Goal: Information Seeking & Learning: Learn about a topic

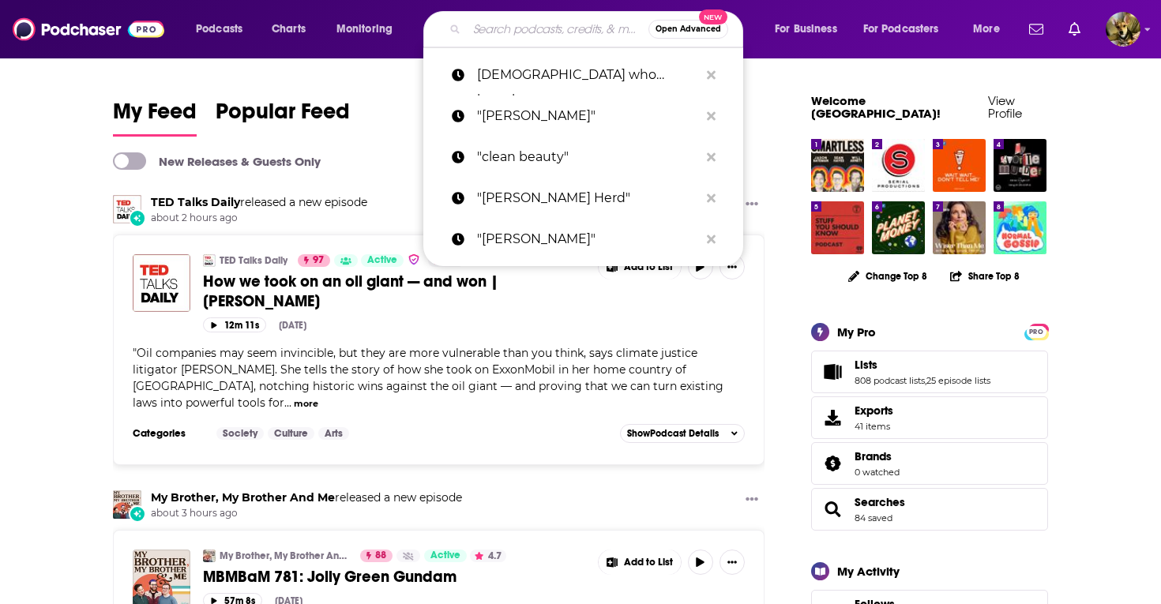
click at [514, 28] on input "Search podcasts, credits, & more..." at bounding box center [558, 29] width 182 height 25
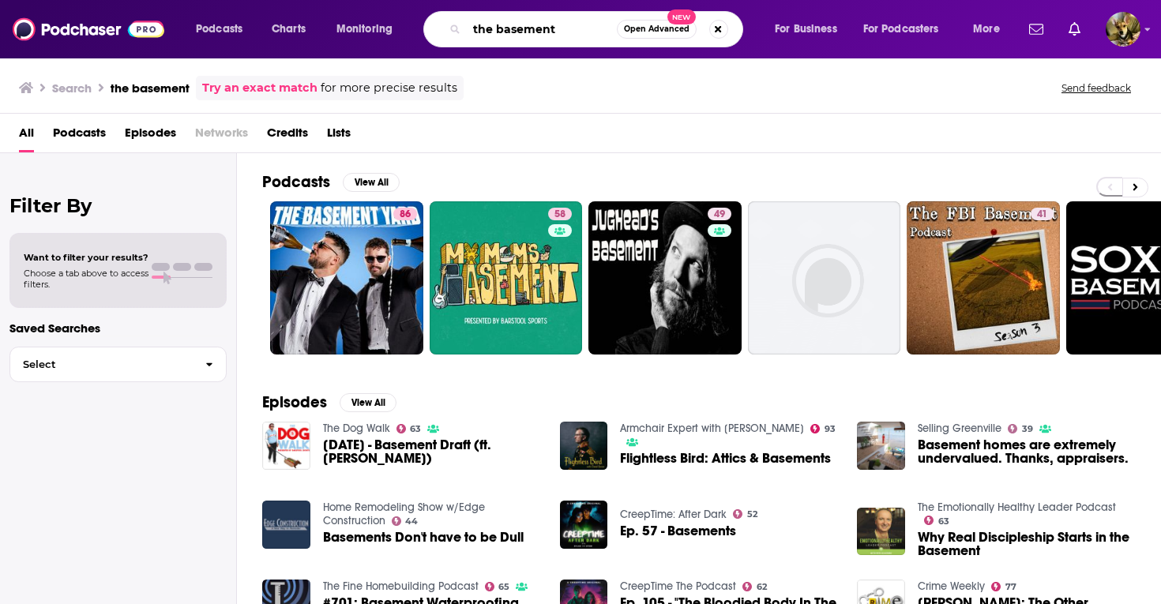
drag, startPoint x: 576, startPoint y: 30, endPoint x: 452, endPoint y: 16, distance: 124.8
click at [452, 16] on div "the basement Open Advanced New" at bounding box center [583, 29] width 320 height 36
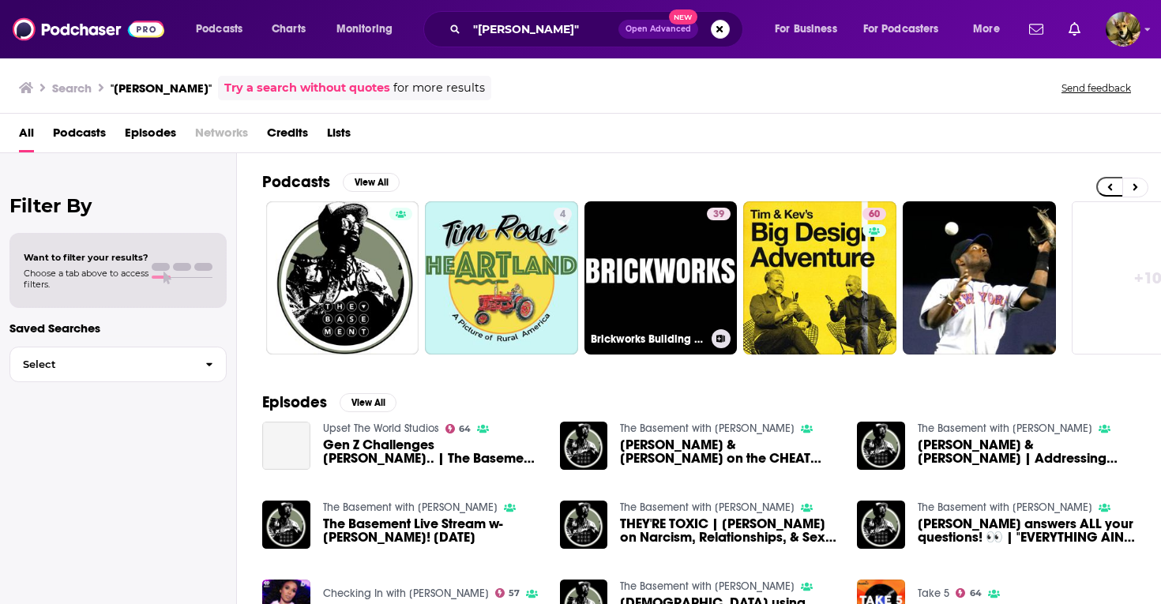
scroll to position [0, 552]
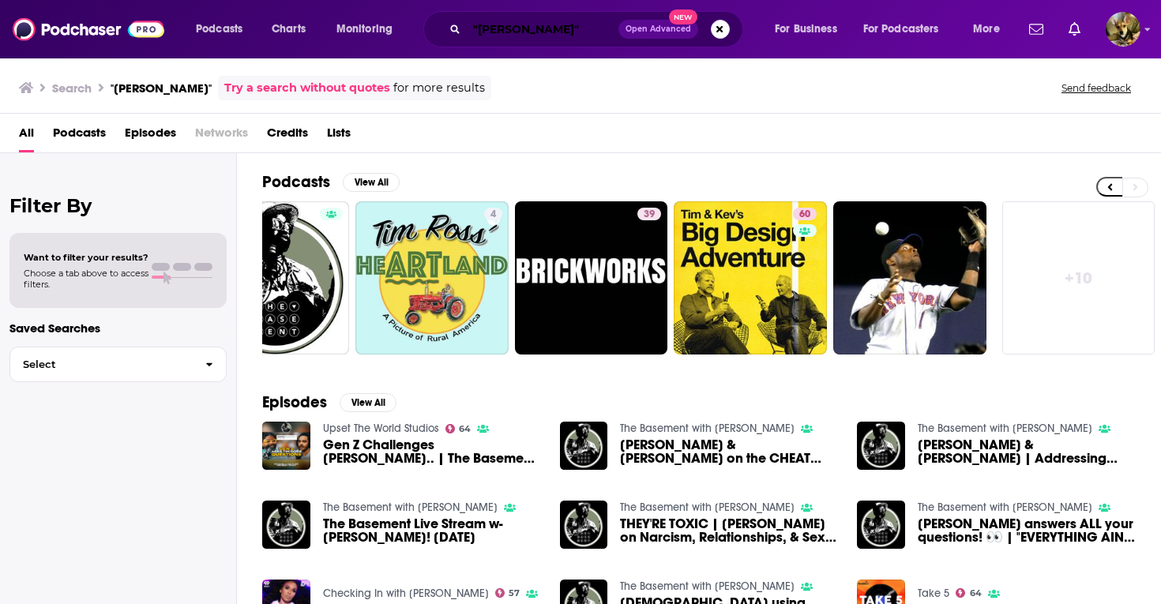
click at [546, 24] on input ""[PERSON_NAME]"" at bounding box center [543, 29] width 152 height 25
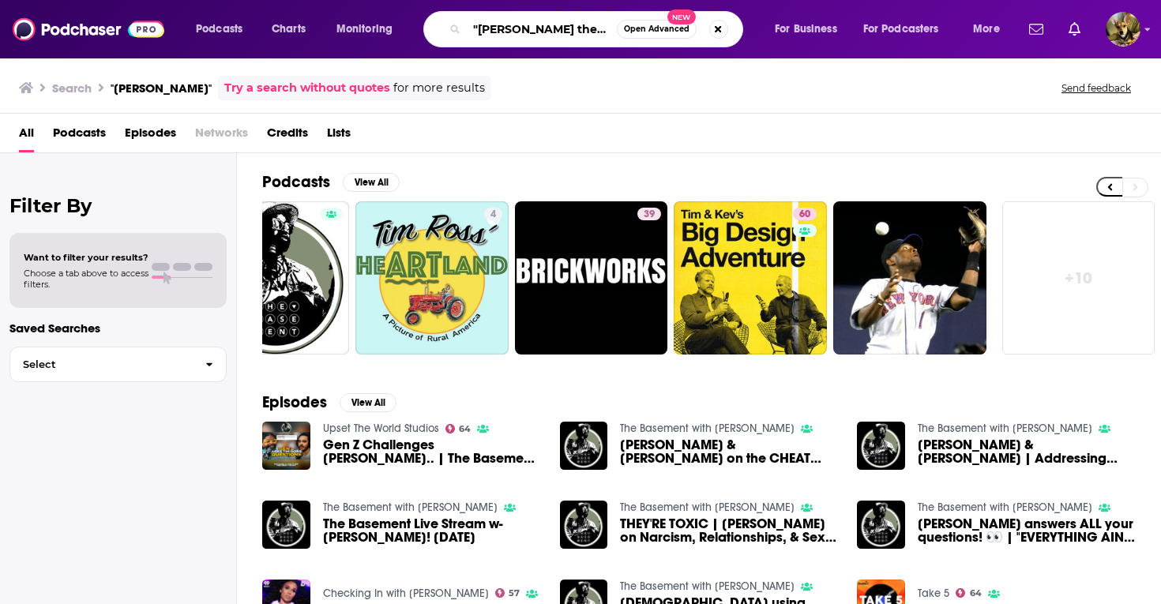
scroll to position [0, 4]
type input ""[PERSON_NAME] the basement""
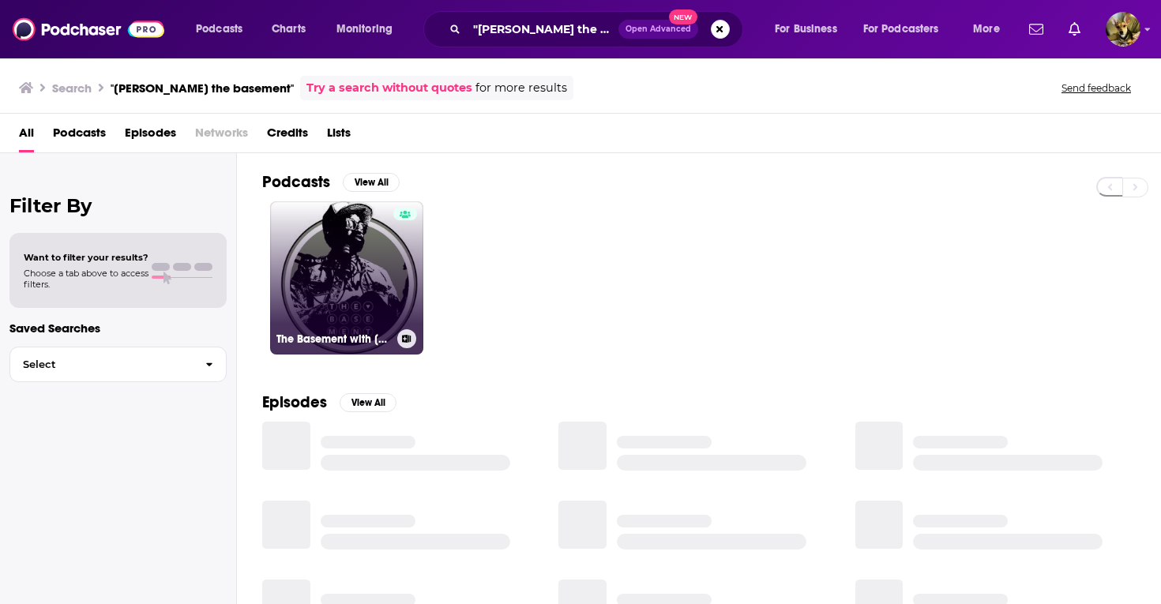
click at [353, 289] on link "The Basement with [PERSON_NAME]" at bounding box center [346, 277] width 153 height 153
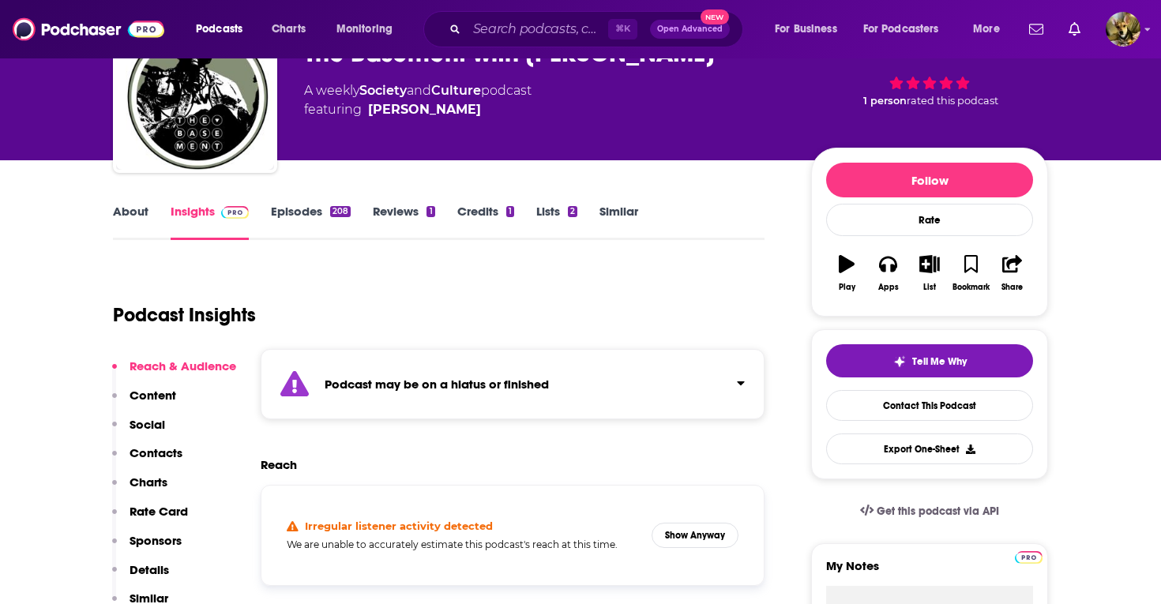
scroll to position [102, 0]
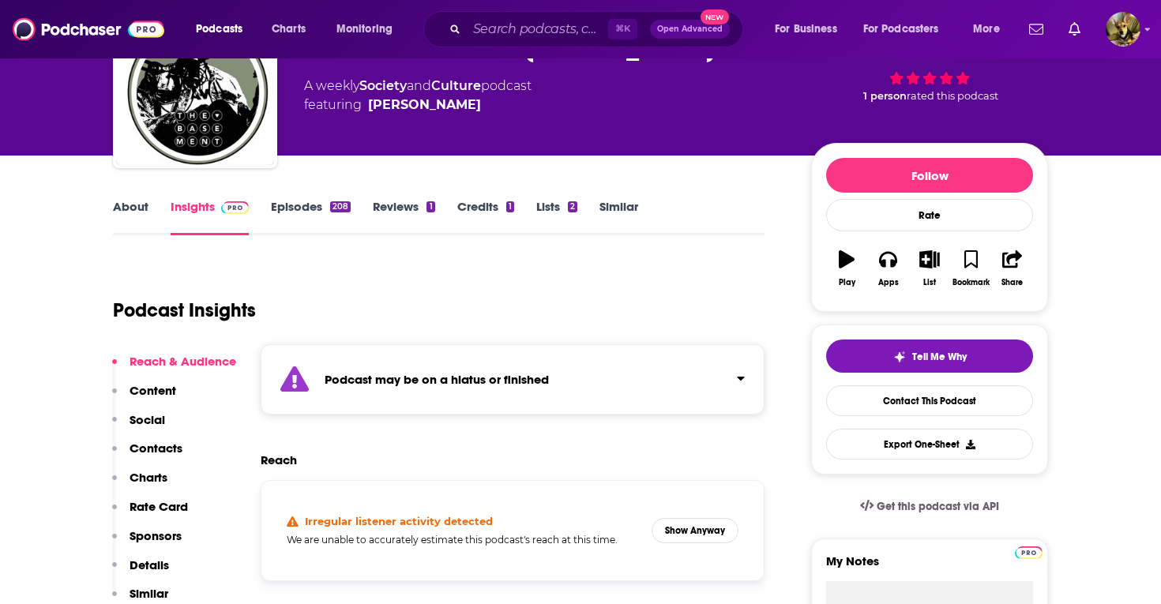
click at [301, 208] on link "Episodes 208" at bounding box center [311, 217] width 80 height 36
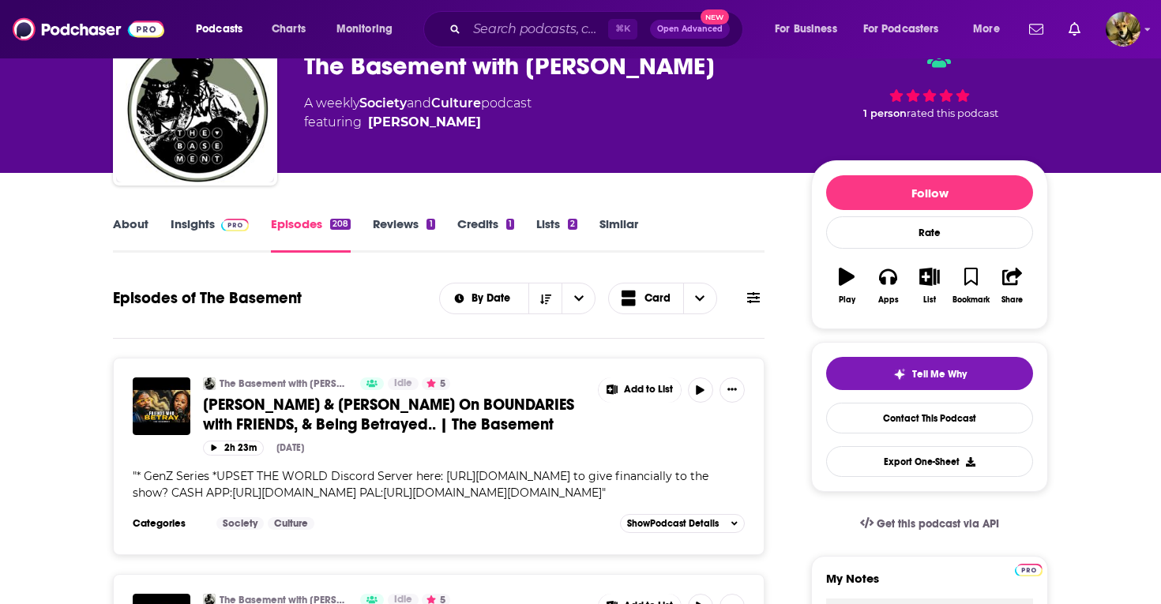
scroll to position [88, 0]
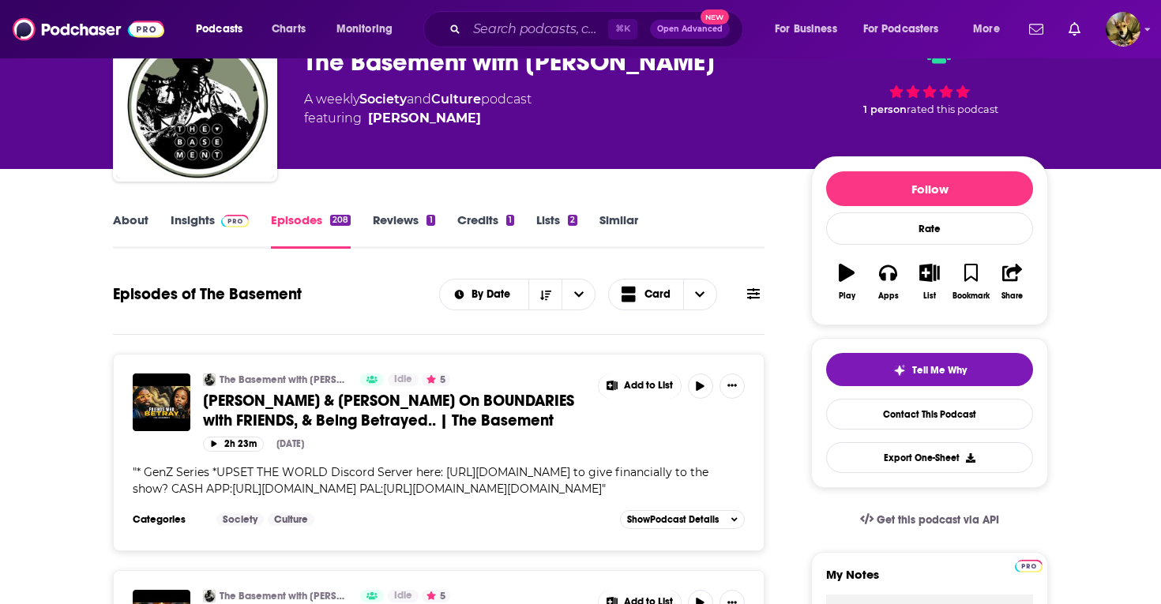
click at [191, 223] on link "Insights" at bounding box center [210, 230] width 78 height 36
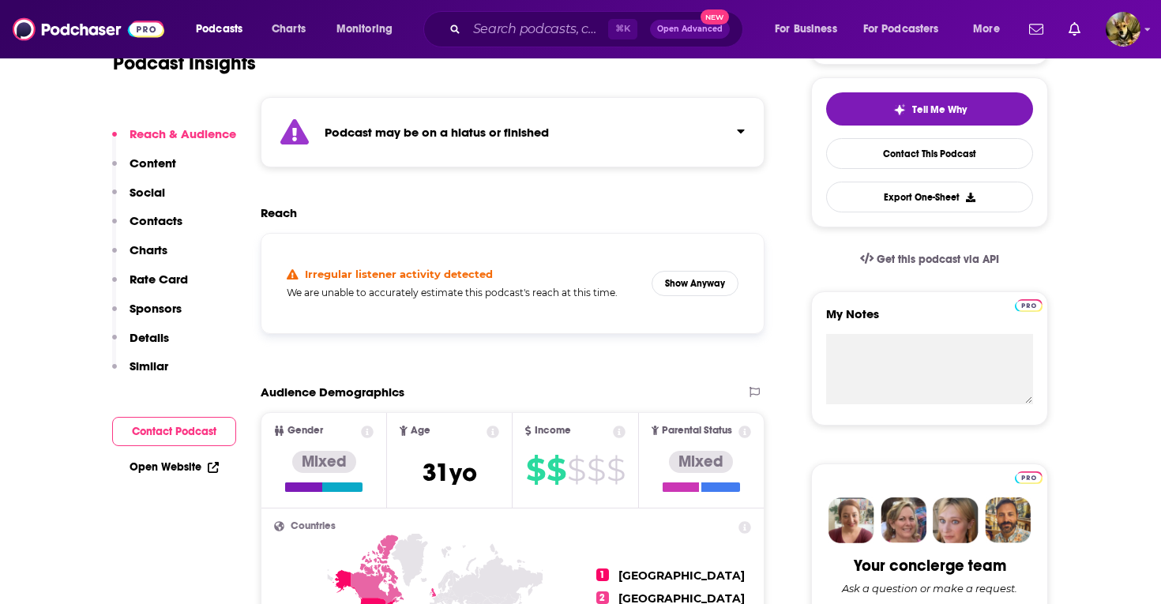
scroll to position [350, 0]
click at [704, 281] on button "Show Anyway" at bounding box center [694, 282] width 87 height 25
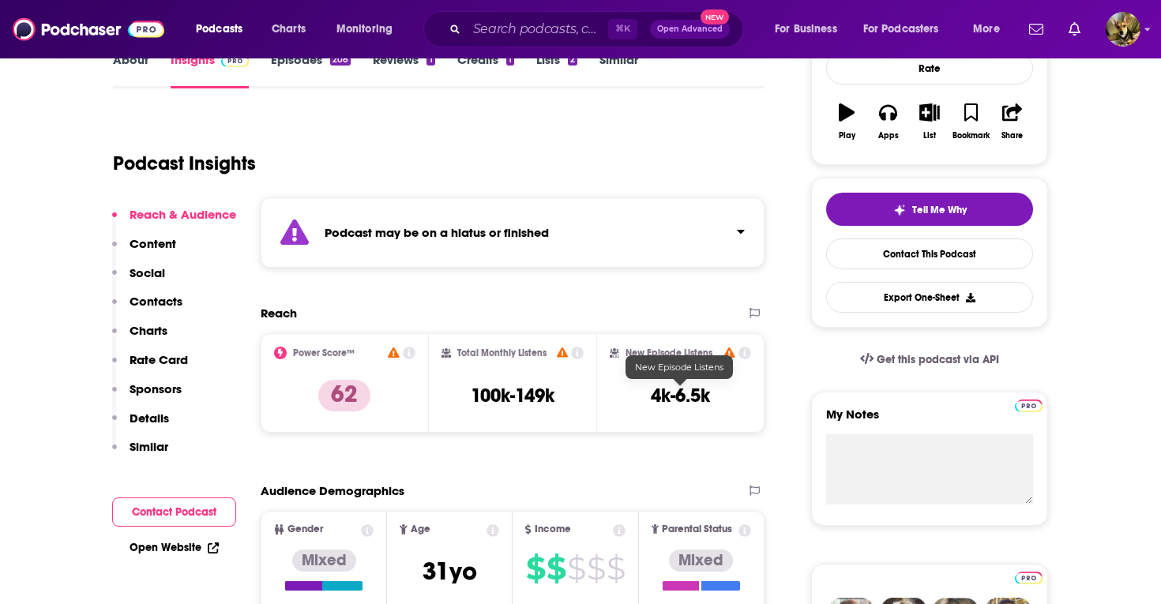
scroll to position [0, 0]
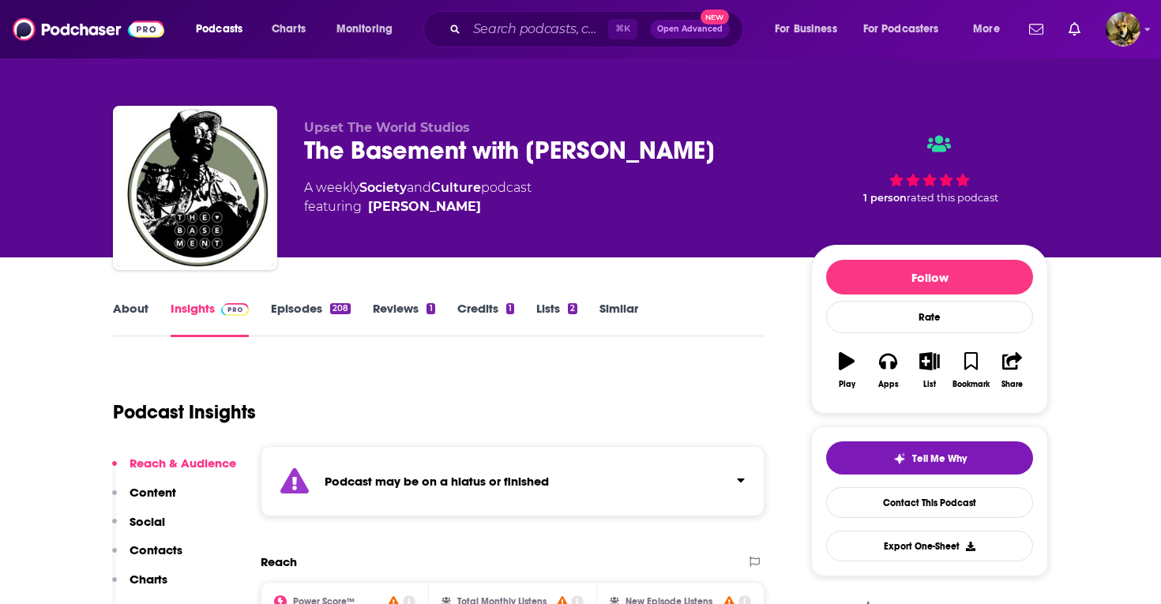
click at [131, 311] on link "About" at bounding box center [131, 319] width 36 height 36
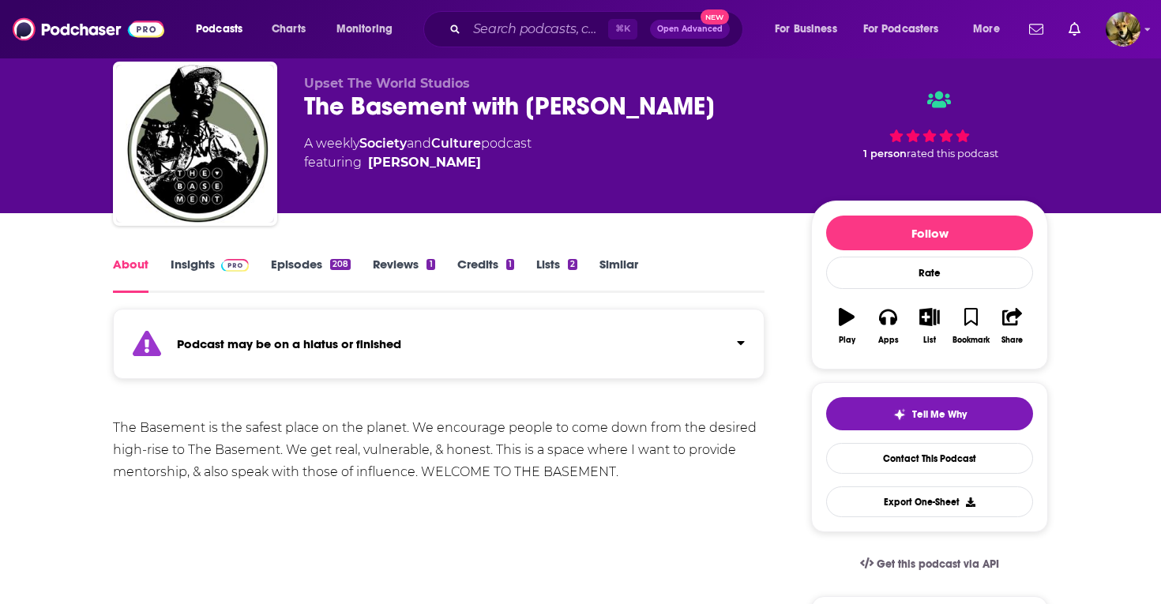
scroll to position [50, 0]
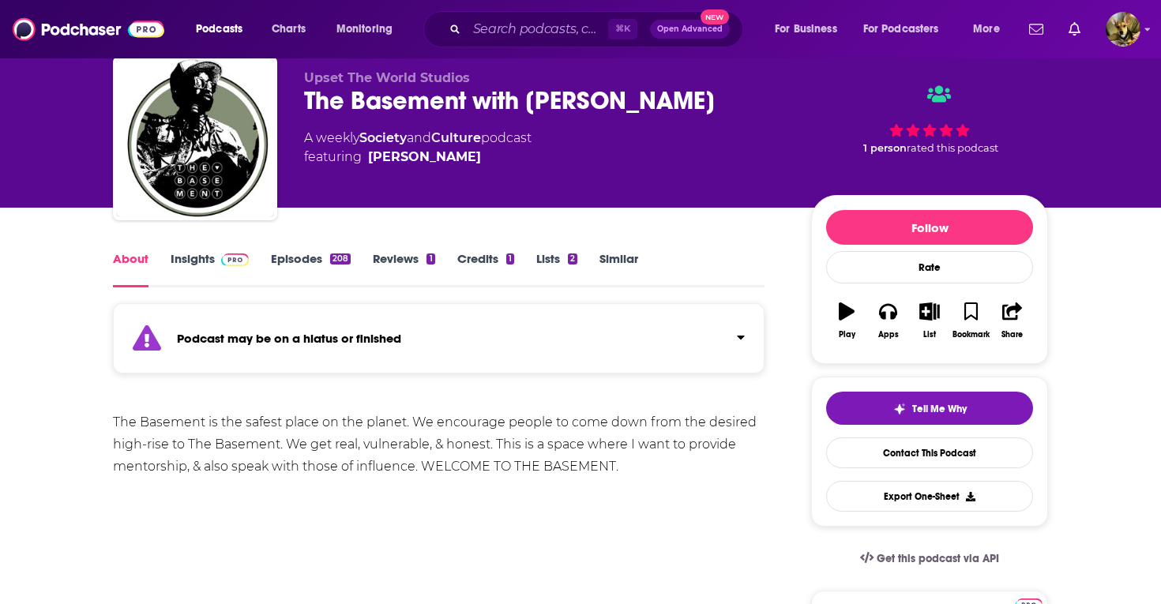
click at [302, 255] on link "Episodes 208" at bounding box center [311, 269] width 80 height 36
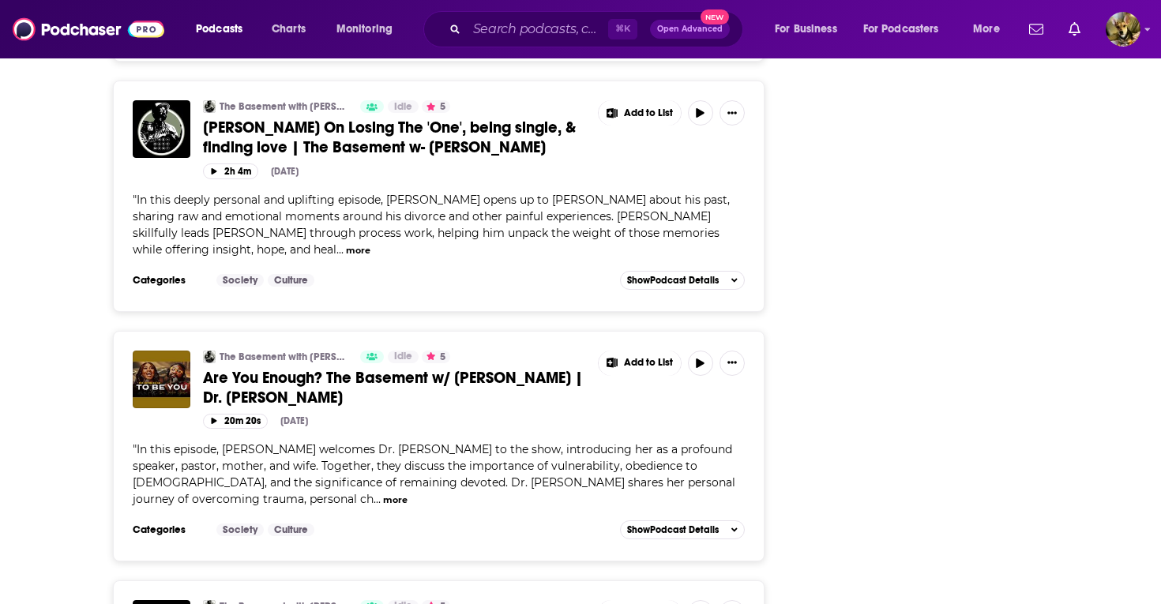
scroll to position [2434, 0]
